Goal: Find specific page/section: Find specific page/section

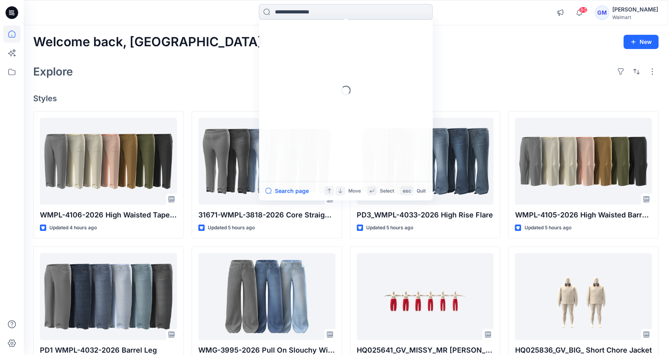
click at [304, 15] on input at bounding box center [346, 12] width 174 height 16
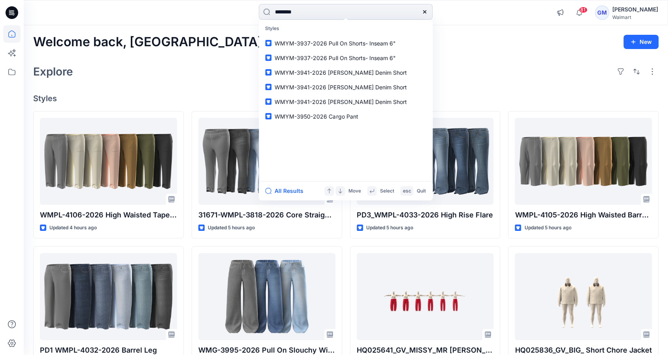
type input "*********"
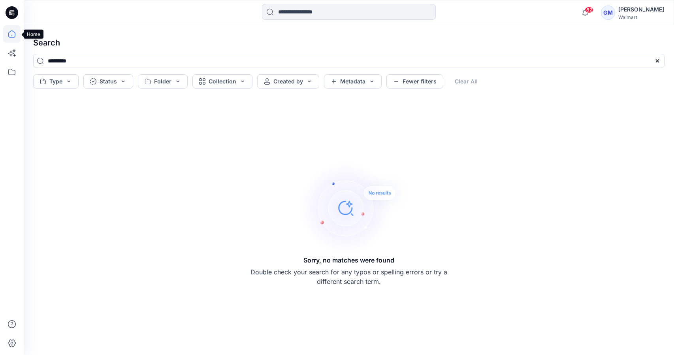
click at [17, 35] on icon at bounding box center [11, 33] width 17 height 17
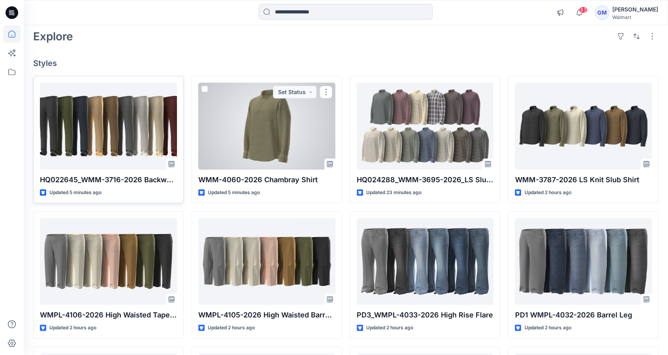
scroll to position [40, 0]
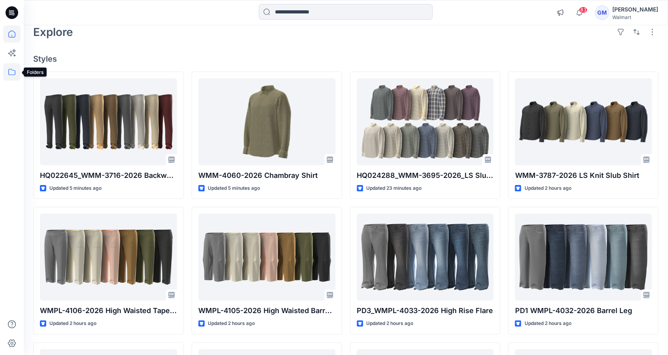
click at [11, 76] on icon at bounding box center [11, 71] width 17 height 17
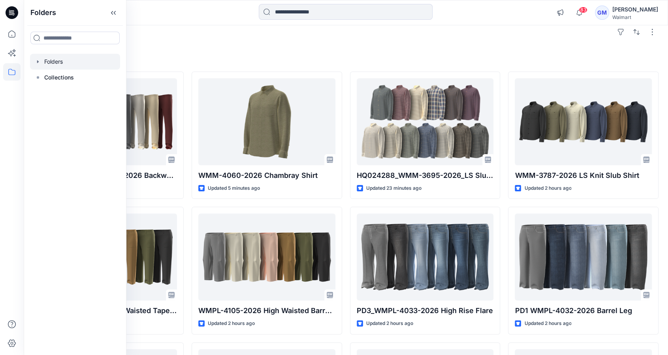
click at [79, 62] on div at bounding box center [75, 62] width 90 height 16
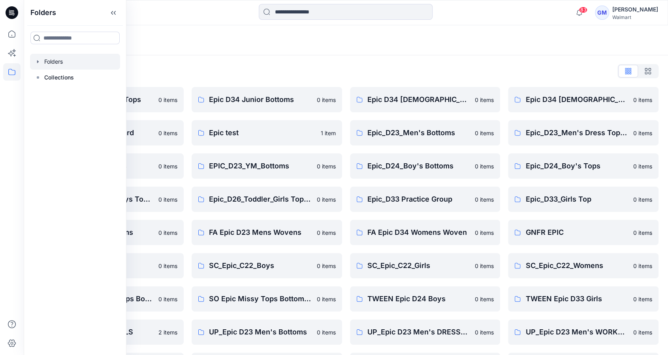
click at [265, 74] on div "Folders List" at bounding box center [345, 71] width 625 height 13
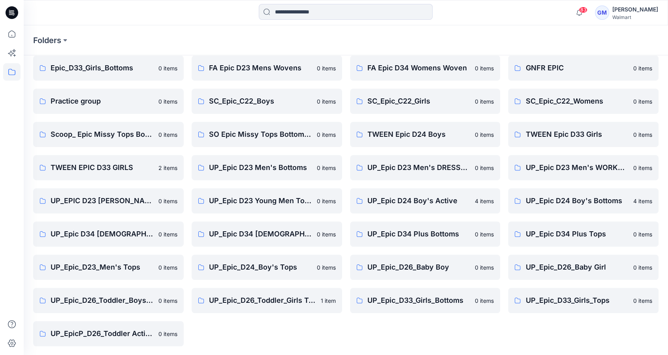
scroll to position [165, 0]
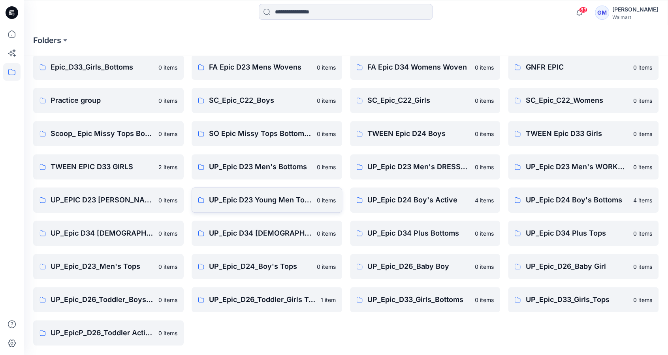
click at [256, 196] on p "UP_Epic D23 Young Men Tops" at bounding box center [260, 199] width 103 height 11
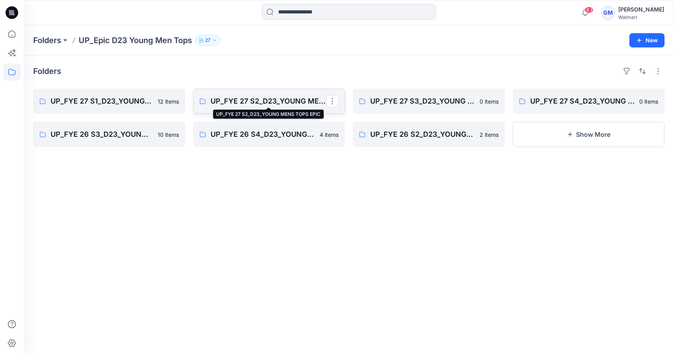
click at [232, 102] on p "UP_FYE 27 S2_D23_YOUNG MENS TOPS EPIC" at bounding box center [269, 101] width 116 height 11
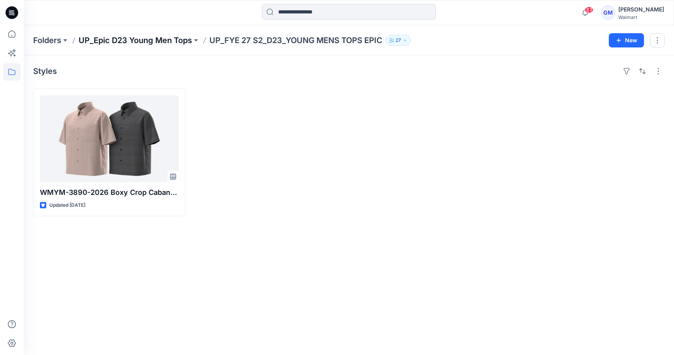
click at [118, 38] on p "UP_Epic D23 Young Men Tops" at bounding box center [135, 40] width 113 height 11
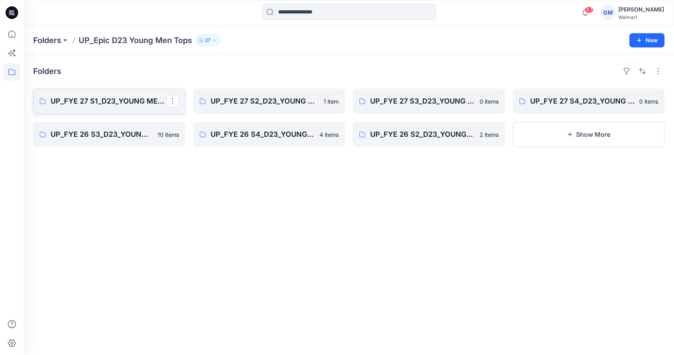
click at [112, 102] on p "UP_FYE 27 S1_D23_YOUNG MENS TOPS EPIC" at bounding box center [109, 101] width 116 height 11
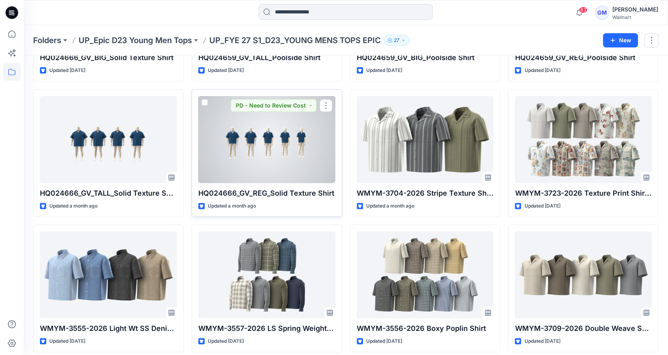
scroll to position [140, 0]
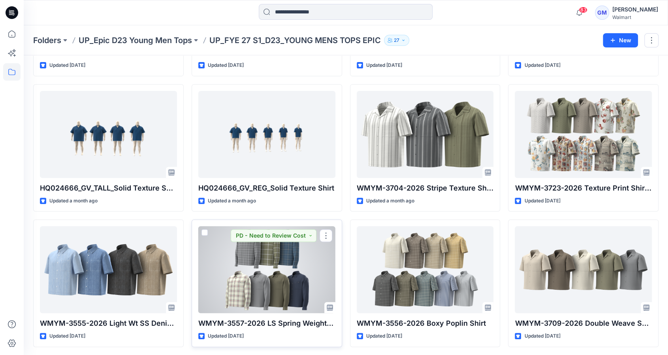
click at [277, 269] on div at bounding box center [266, 269] width 137 height 87
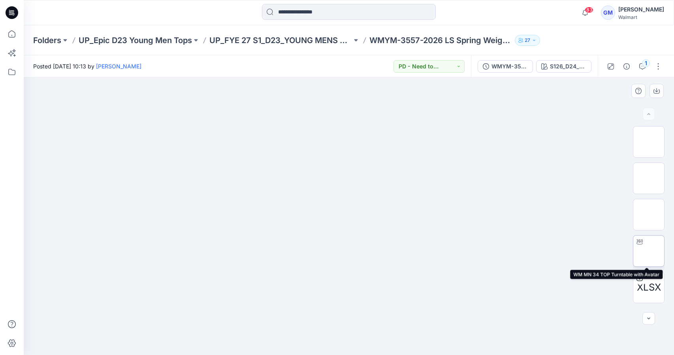
click at [649, 251] on img at bounding box center [649, 251] width 0 height 0
drag, startPoint x: 274, startPoint y: 189, endPoint x: 315, endPoint y: 70, distance: 126.2
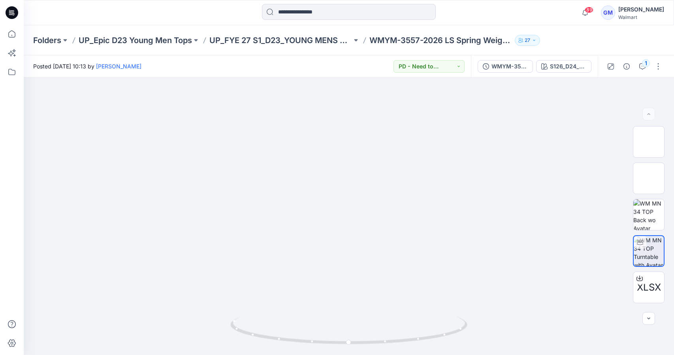
click at [315, 70] on div "Posted [DATE] 10:13 by [PERSON_NAME] PD - Need to Review Cost" at bounding box center [247, 66] width 447 height 22
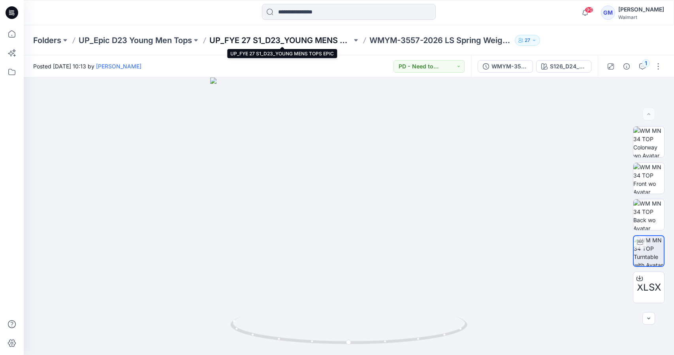
click at [310, 38] on p "UP_FYE 27 S1_D23_YOUNG MENS TOPS EPIC" at bounding box center [280, 40] width 143 height 11
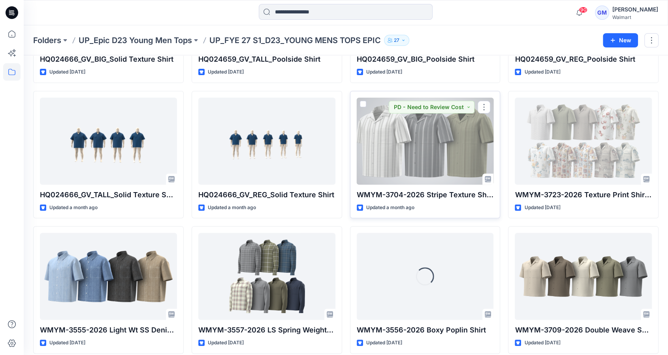
scroll to position [140, 0]
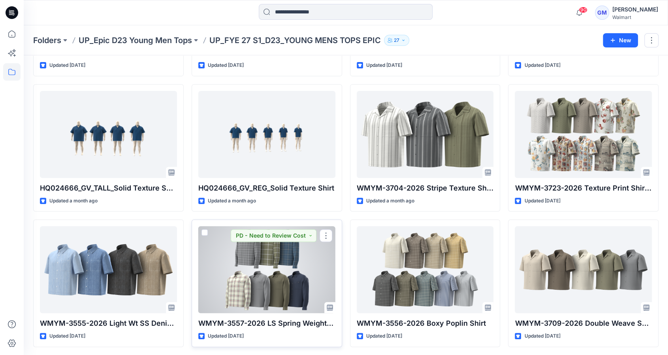
click at [283, 276] on div at bounding box center [266, 269] width 137 height 87
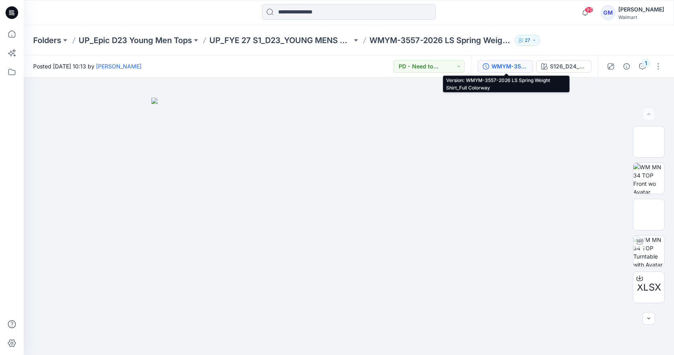
click at [515, 63] on div "WMYM-3557-2026 LS Spring Weight Shirt_Full Colorway" at bounding box center [509, 66] width 36 height 9
